Goal: Obtain resource: Download file/media

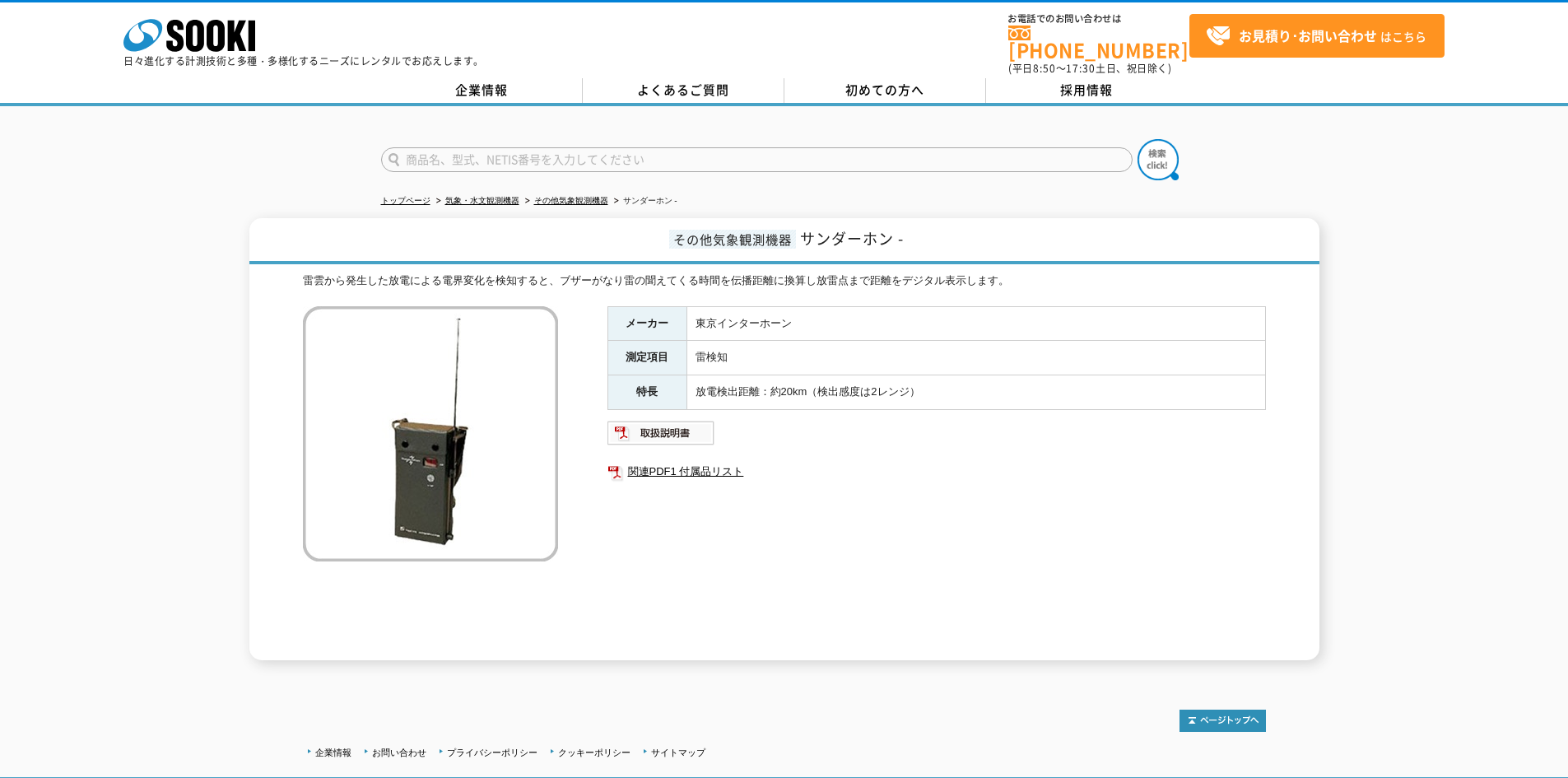
click at [416, 450] on img at bounding box center [431, 433] width 255 height 255
click at [769, 311] on td "東京インターホーン" at bounding box center [976, 324] width 579 height 35
click at [769, 316] on td "東京インターホーン" at bounding box center [976, 324] width 579 height 35
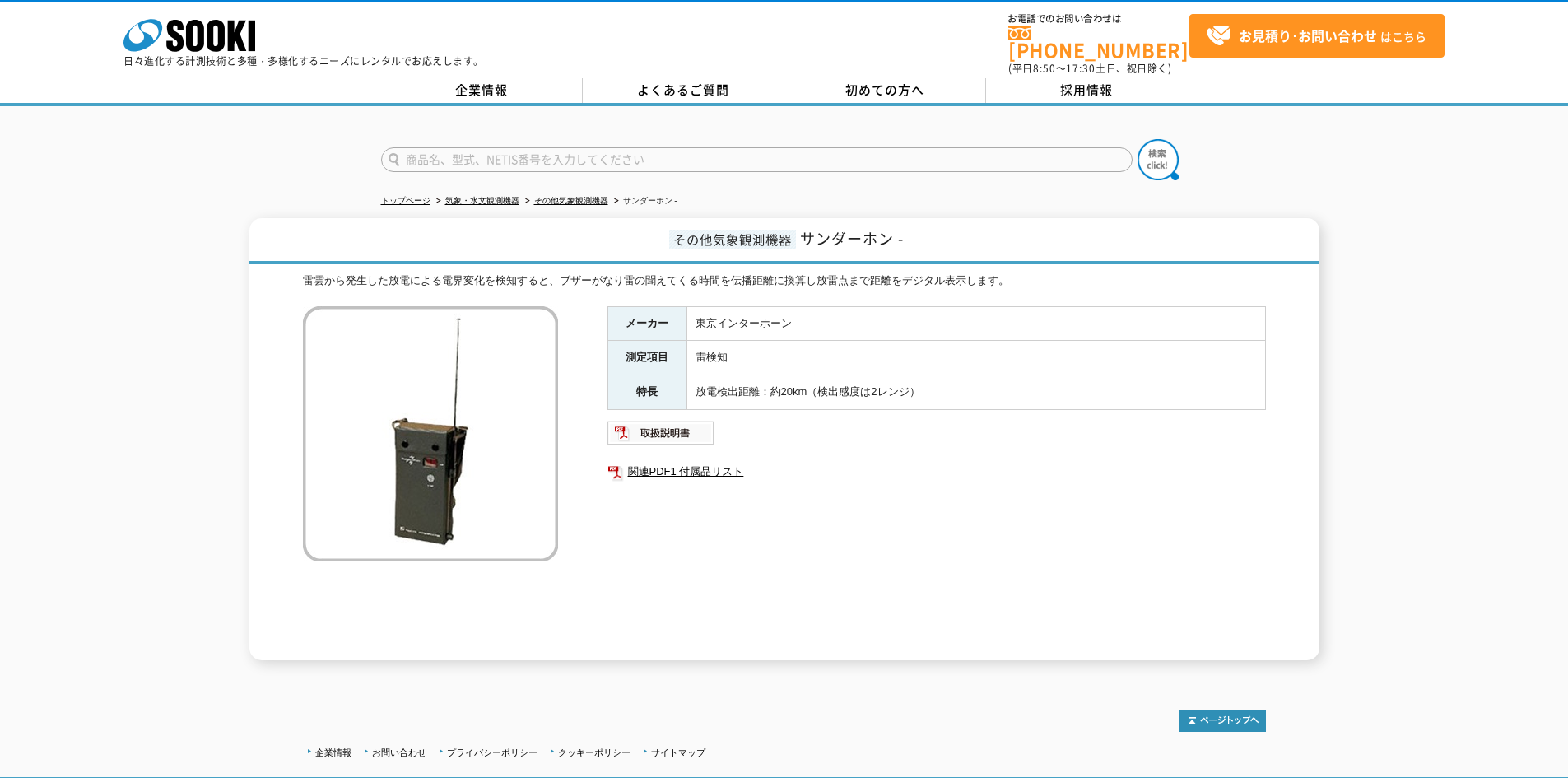
click at [730, 154] on input "text" at bounding box center [757, 160] width 751 height 25
type input "商品名、型式、NETIS番号を入力してください"
click at [1164, 325] on td "東京インターホーン" at bounding box center [976, 324] width 579 height 35
click at [687, 431] on img at bounding box center [662, 432] width 108 height 26
click at [801, 519] on div "メーカー 東京インターホーン 測定項目 雷検知 特長 放電検出距離：約20km（検出感度は2レンジ） 関連PDF1 付属品リスト" at bounding box center [937, 483] width 659 height 354
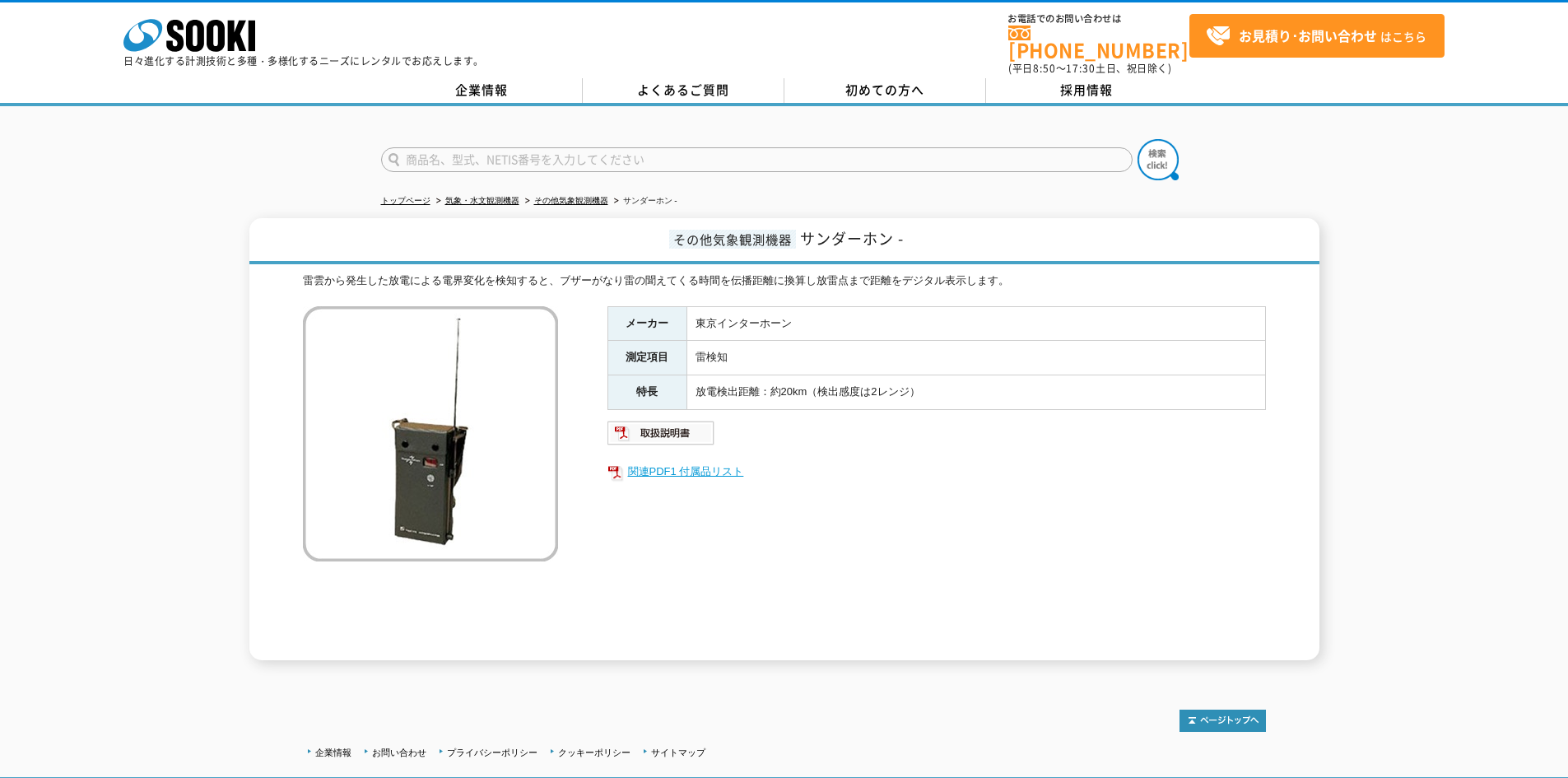
click at [724, 461] on link "関連PDF1 付属品リスト" at bounding box center [937, 472] width 659 height 21
click at [796, 390] on td "放電検出距離：約20km（検出感度は2レンジ）" at bounding box center [976, 393] width 579 height 35
click at [826, 84] on link "初めての方へ" at bounding box center [885, 91] width 201 height 25
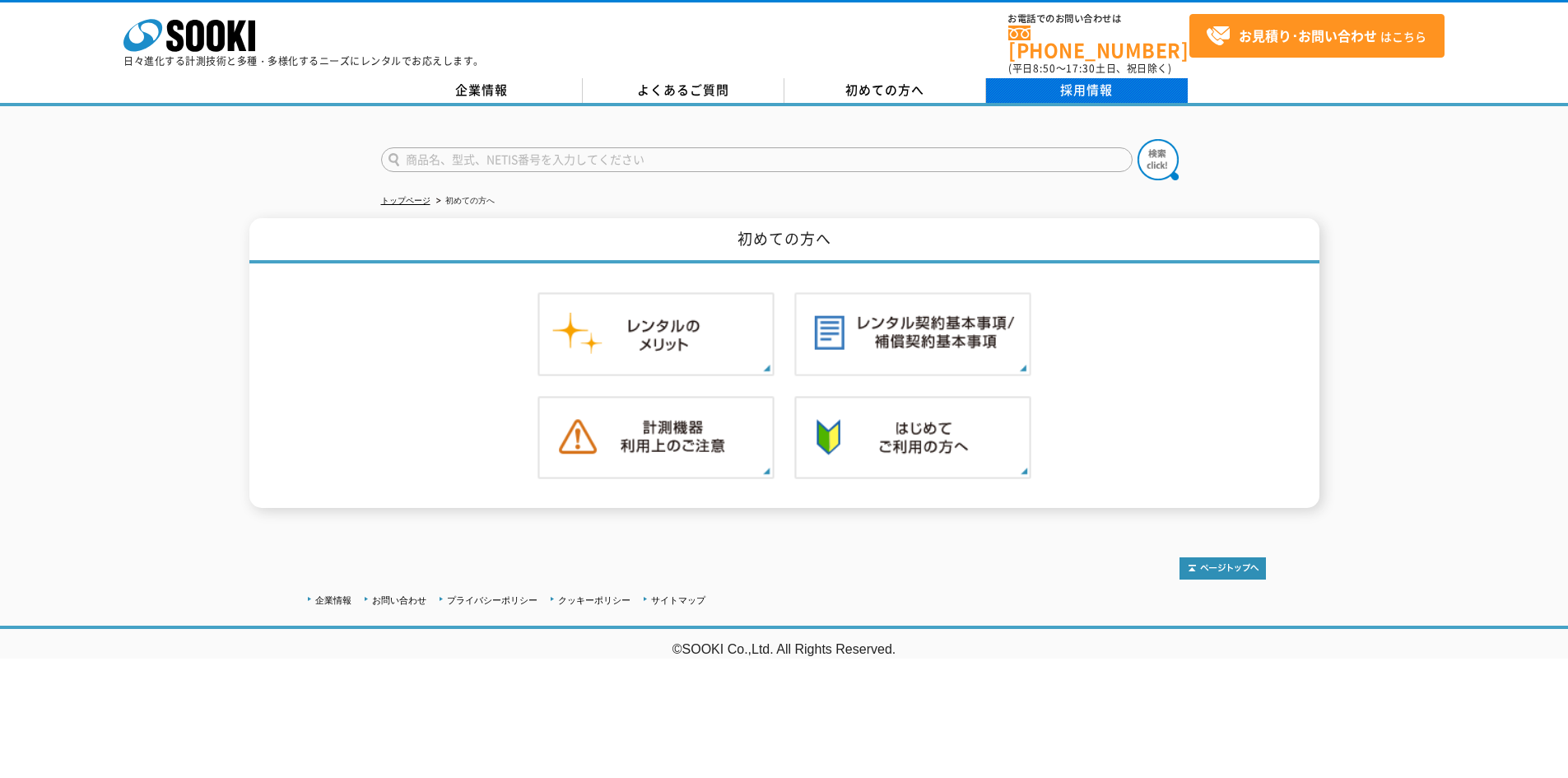
click at [1031, 91] on link "採用情報" at bounding box center [1086, 91] width 201 height 25
